Goal: Information Seeking & Learning: Learn about a topic

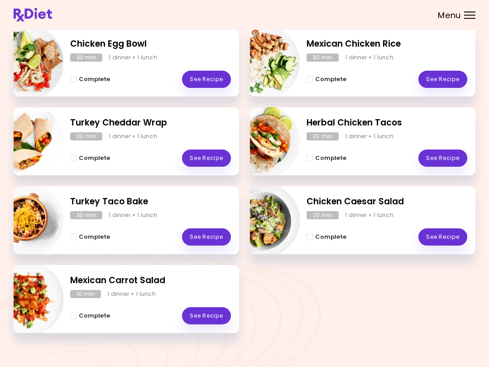
scroll to position [136, 0]
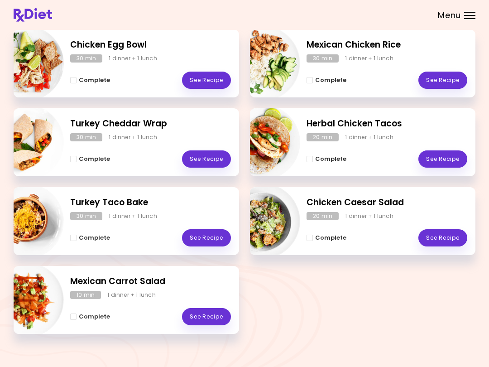
click at [204, 235] on link "See Recipe" at bounding box center [206, 237] width 49 height 17
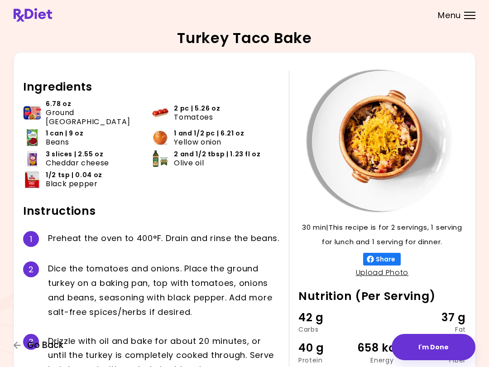
click at [42, 344] on span "Go Back" at bounding box center [45, 345] width 36 height 10
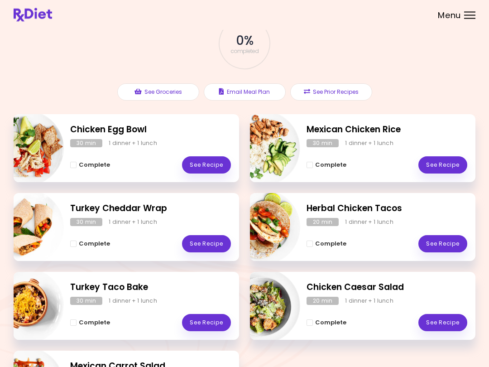
scroll to position [51, 0]
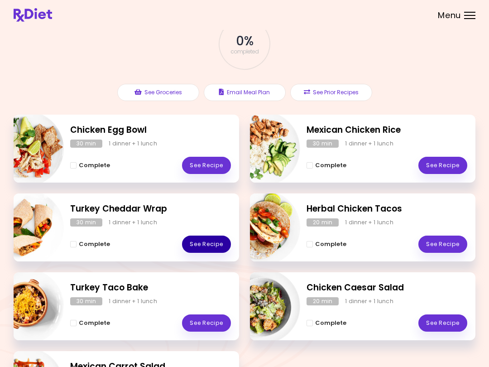
click at [197, 245] on link "See Recipe" at bounding box center [206, 244] width 49 height 17
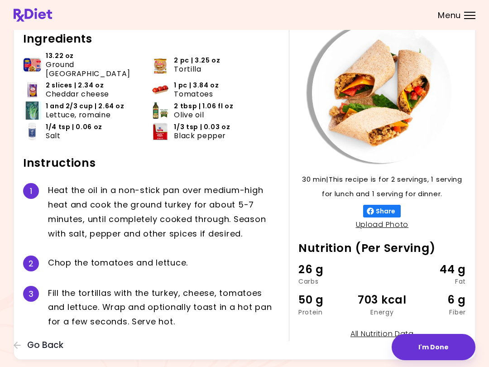
scroll to position [47, 0]
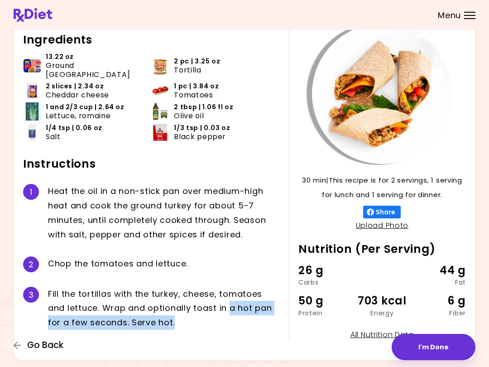
click at [42, 350] on span "Go Back" at bounding box center [45, 345] width 36 height 10
